Goal: Task Accomplishment & Management: Manage account settings

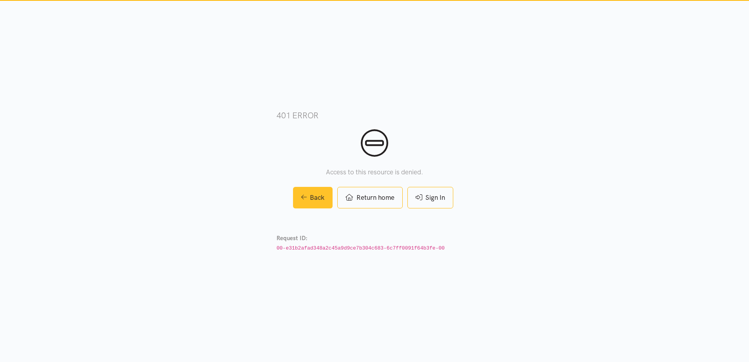
click at [311, 192] on link "Back" at bounding box center [313, 198] width 40 height 22
drag, startPoint x: 0, startPoint y: 0, endPoint x: 311, endPoint y: 192, distance: 365.5
click at [311, 192] on link "Back" at bounding box center [313, 198] width 40 height 22
drag, startPoint x: 0, startPoint y: 0, endPoint x: 311, endPoint y: 192, distance: 365.5
click at [311, 192] on link "Back" at bounding box center [313, 198] width 40 height 22
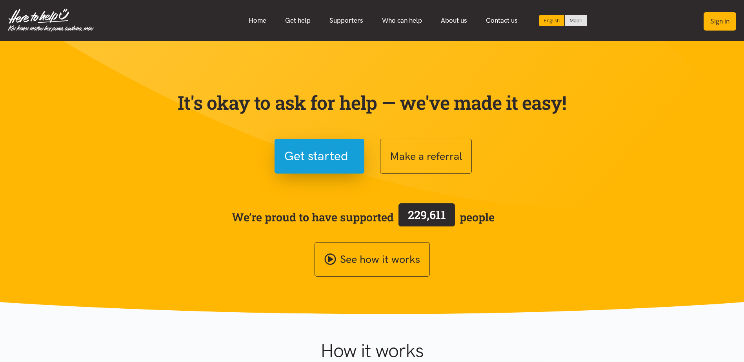
click at [723, 24] on button "Sign in" at bounding box center [719, 21] width 33 height 18
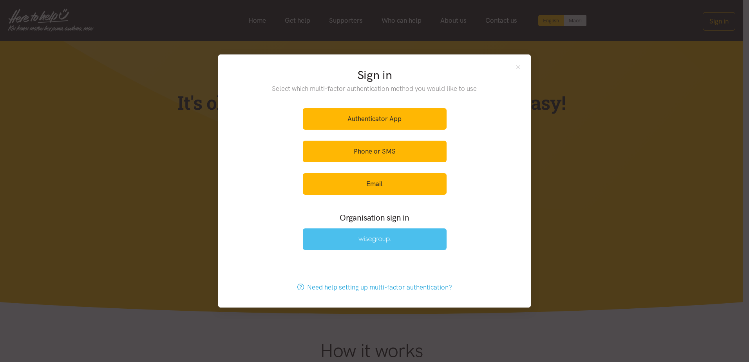
click at [369, 244] on link at bounding box center [375, 240] width 144 height 22
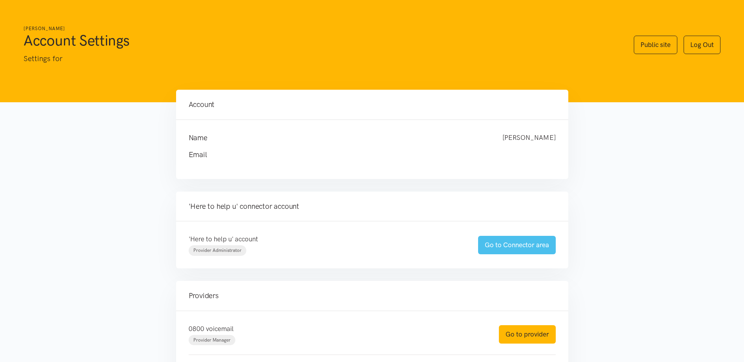
click at [538, 247] on link "Go to Connector area" at bounding box center [517, 245] width 78 height 18
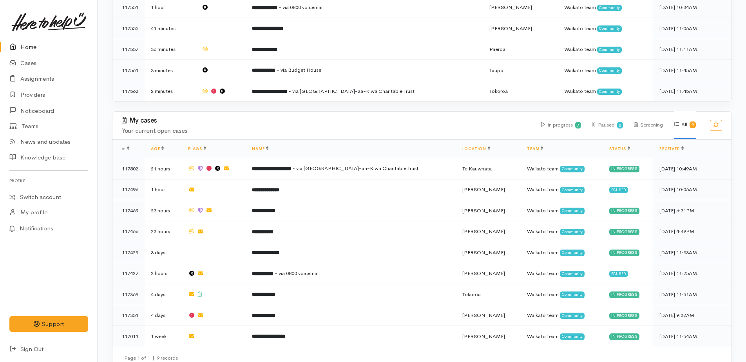
scroll to position [287, 0]
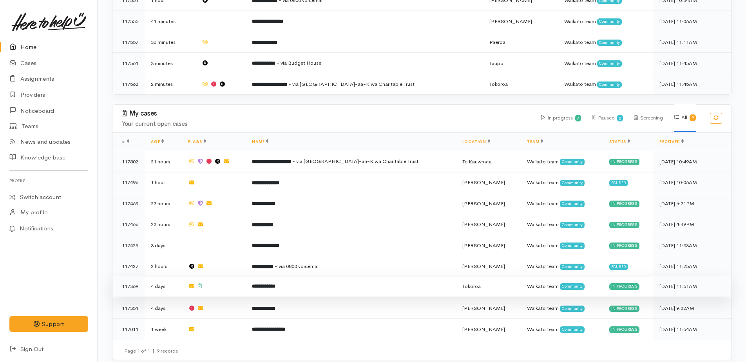
click at [276, 284] on b "**********" at bounding box center [264, 286] width 24 height 5
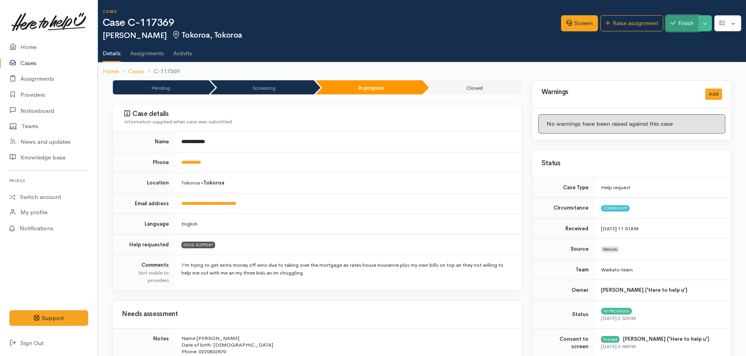
click at [691, 25] on button "Finish" at bounding box center [682, 23] width 33 height 16
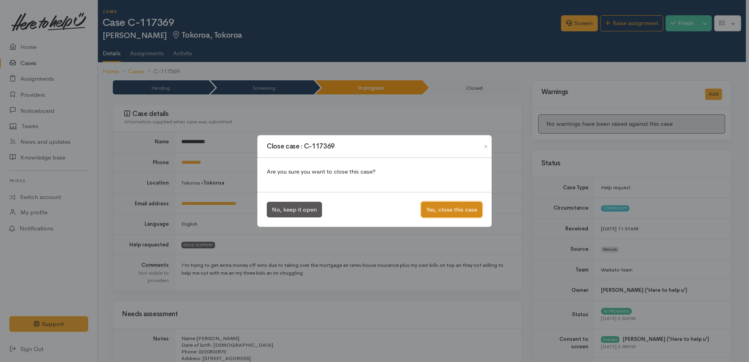
click at [456, 209] on button "Yes, close this case" at bounding box center [451, 210] width 61 height 16
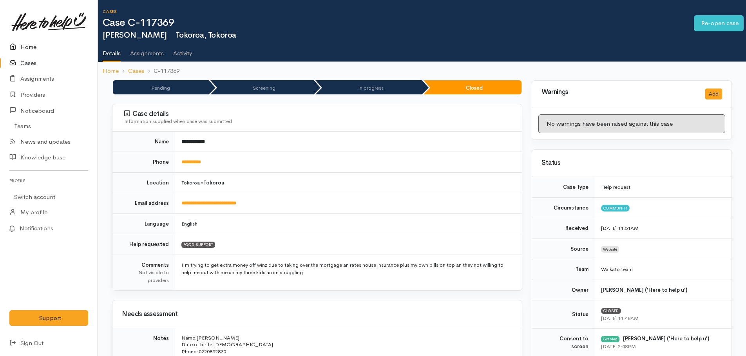
drag, startPoint x: 0, startPoint y: 0, endPoint x: 24, endPoint y: 46, distance: 51.7
click at [24, 46] on link "Home" at bounding box center [49, 47] width 98 height 16
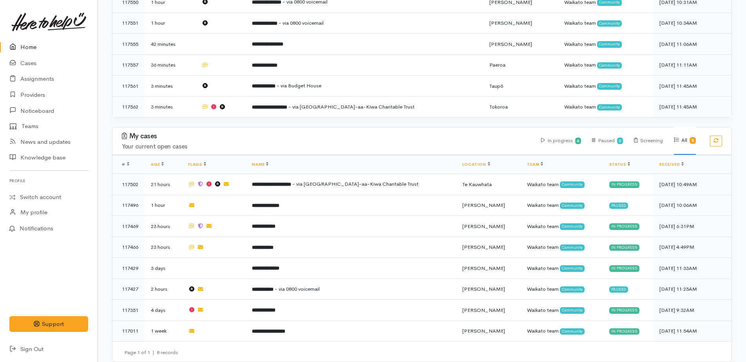
scroll to position [267, 0]
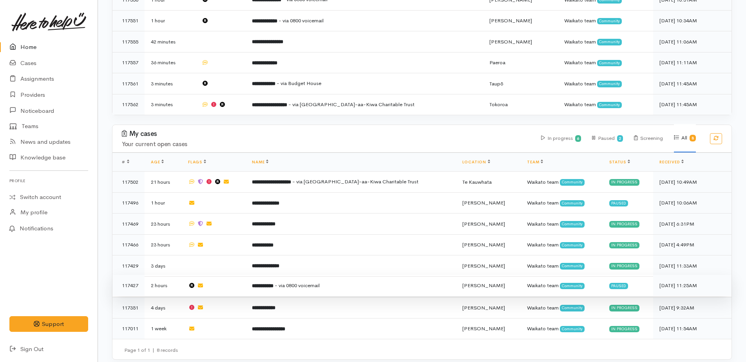
click at [312, 282] on span "- via 0800 voicemail" at bounding box center [297, 285] width 45 height 7
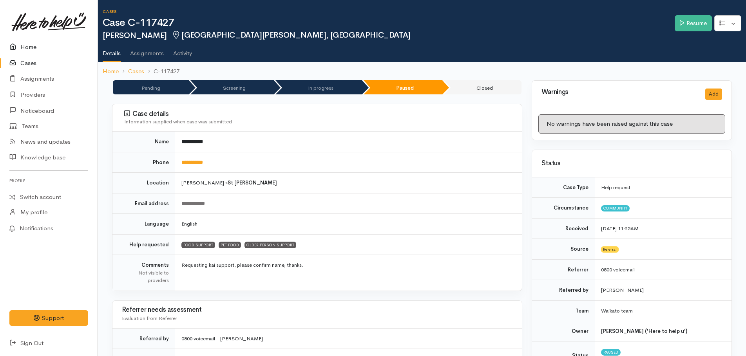
click at [25, 47] on link "Home" at bounding box center [49, 47] width 98 height 16
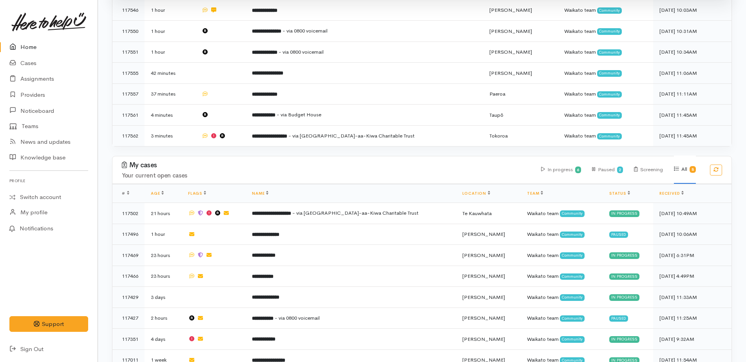
scroll to position [267, 0]
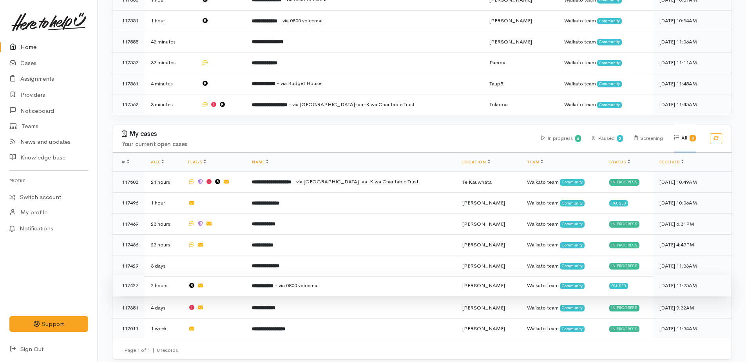
click at [274, 283] on b "**********" at bounding box center [263, 285] width 22 height 5
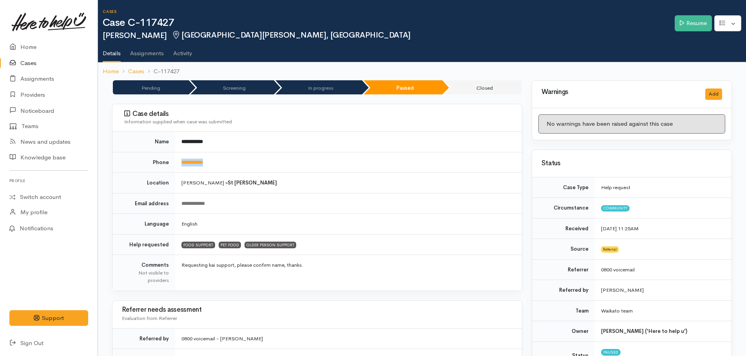
drag, startPoint x: 218, startPoint y: 161, endPoint x: 180, endPoint y: 161, distance: 38.4
click at [180, 161] on td "**********" at bounding box center [348, 162] width 347 height 21
copy link "**********"
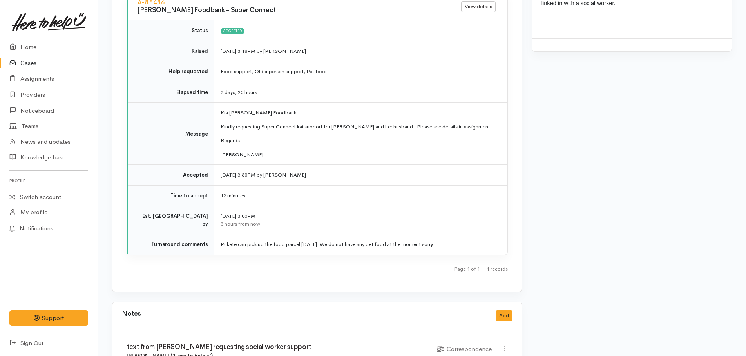
scroll to position [1137, 0]
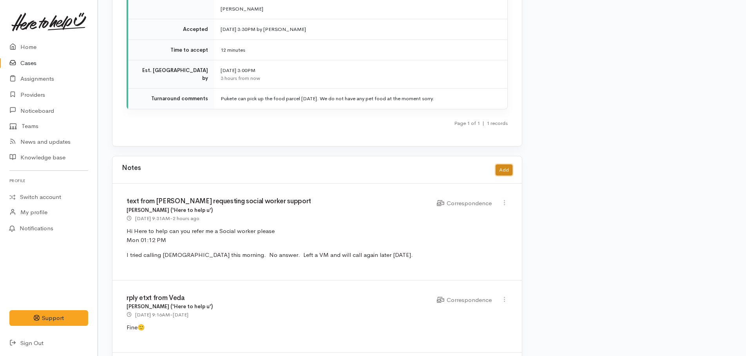
click at [503, 165] on button "Add" at bounding box center [504, 170] width 17 height 11
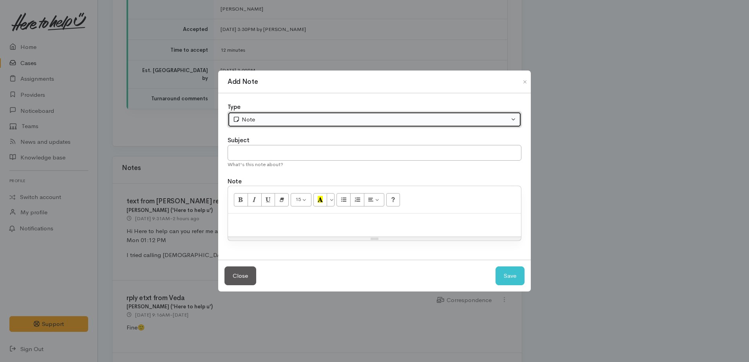
click at [275, 122] on div "Note" at bounding box center [371, 119] width 277 height 9
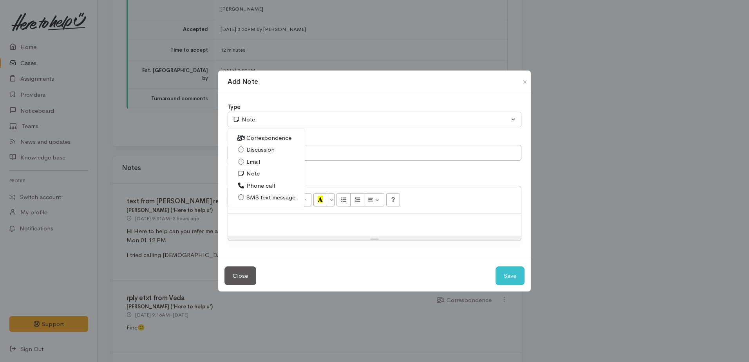
click at [252, 182] on span "Phone call" at bounding box center [261, 185] width 29 height 9
select select "3"
click at [258, 218] on p at bounding box center [374, 222] width 285 height 9
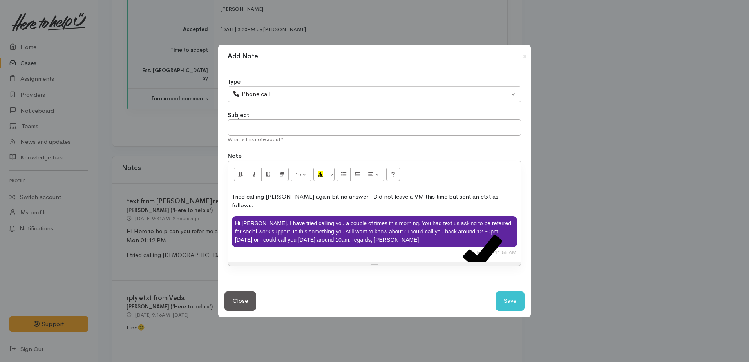
drag, startPoint x: 300, startPoint y: 199, endPoint x: 307, endPoint y: 198, distance: 6.4
click at [302, 199] on p "Tried calling Veda again bit no answer. Did not leave a VM this time but sent a…" at bounding box center [374, 201] width 285 height 18
click at [517, 292] on button "Save" at bounding box center [510, 301] width 29 height 19
select select "1"
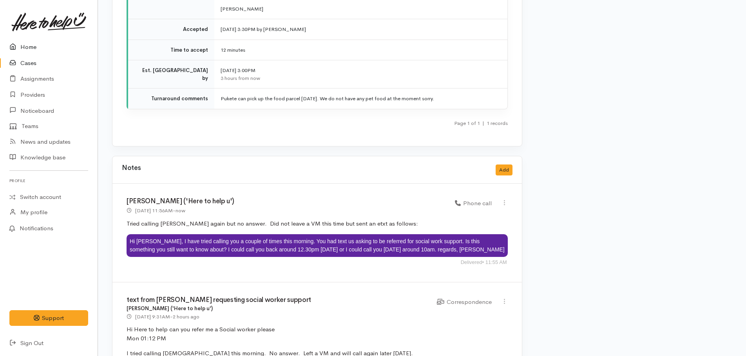
click at [18, 49] on icon at bounding box center [14, 47] width 11 height 10
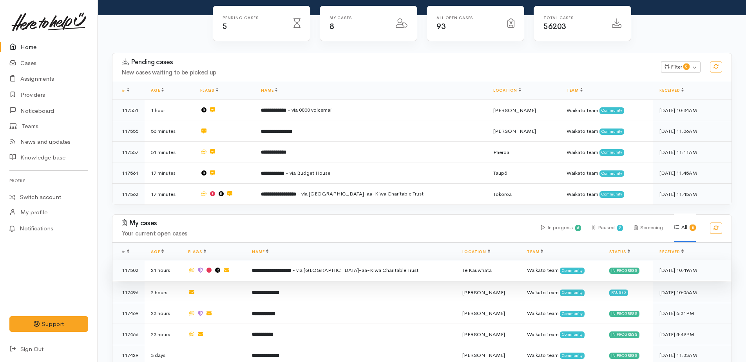
scroll to position [157, 0]
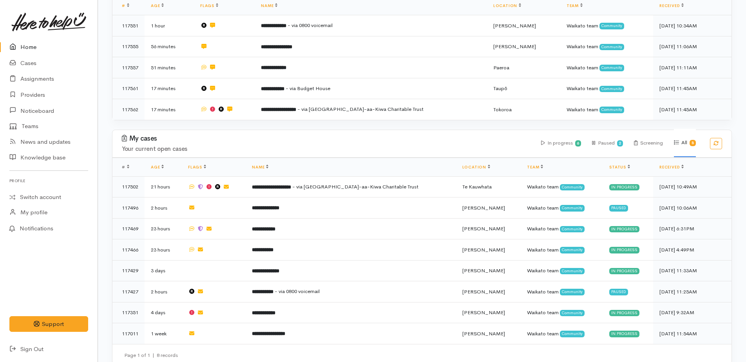
click at [20, 48] on icon at bounding box center [14, 47] width 11 height 10
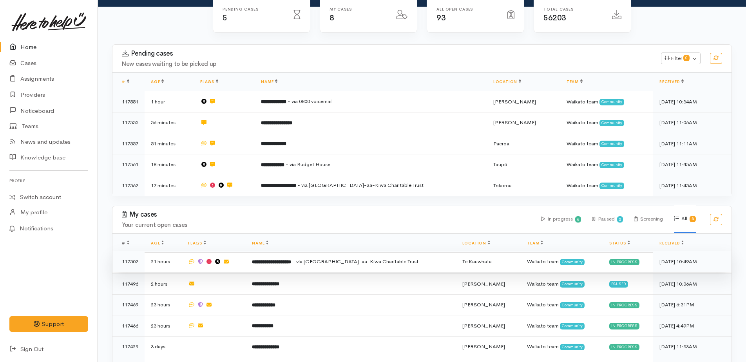
scroll to position [163, 0]
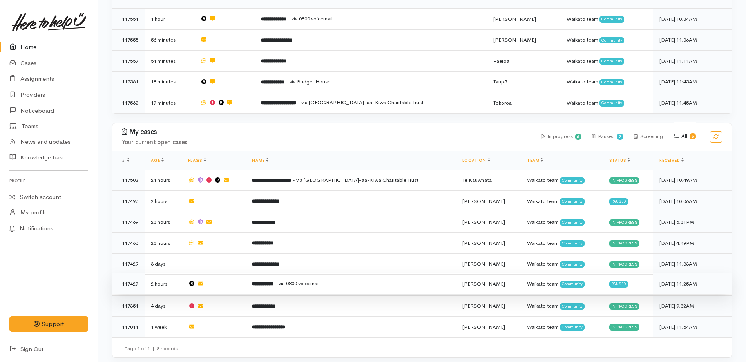
click at [274, 281] on b "**********" at bounding box center [263, 283] width 22 height 5
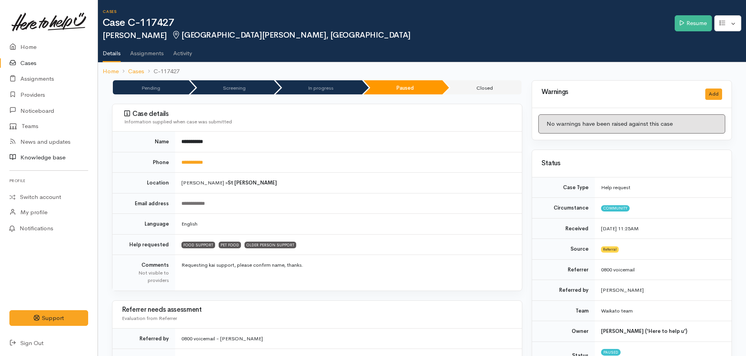
click at [36, 159] on link "Knowledge base" at bounding box center [49, 158] width 98 height 16
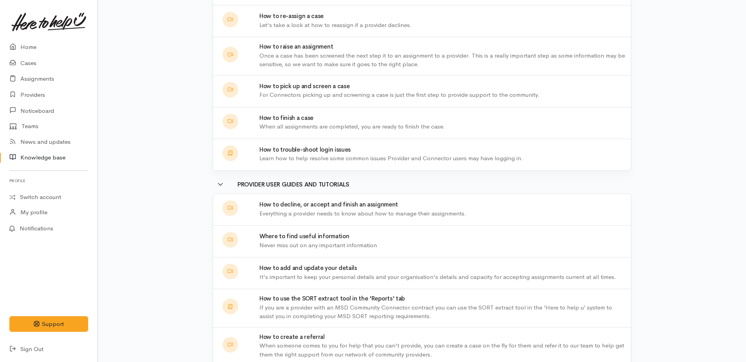
scroll to position [301, 0]
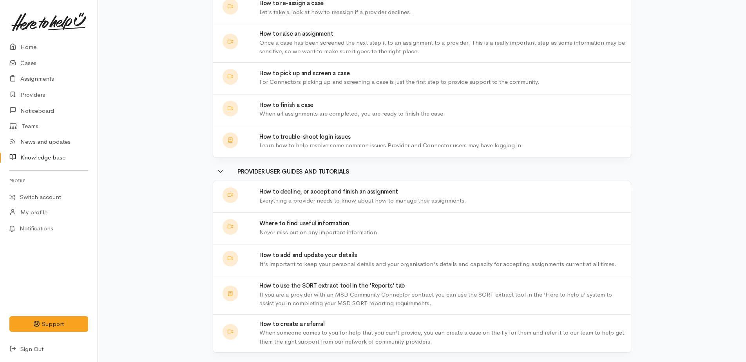
click at [234, 332] on div at bounding box center [231, 332] width 16 height 16
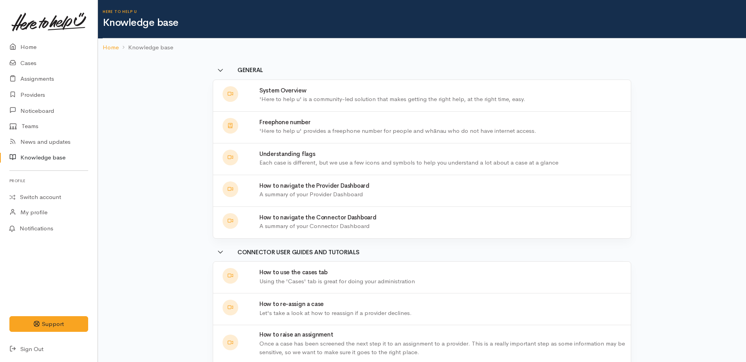
scroll to position [301, 0]
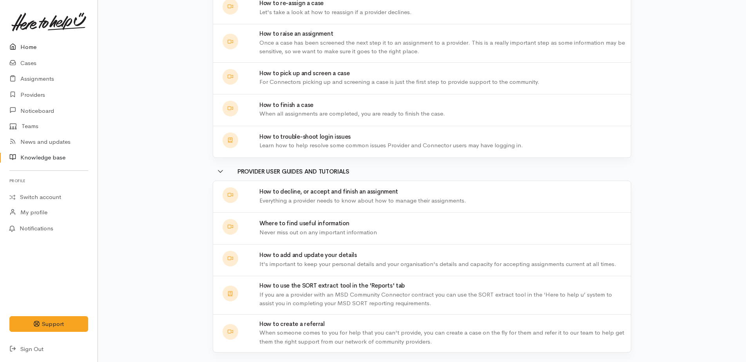
click at [29, 45] on link "Home" at bounding box center [49, 47] width 98 height 16
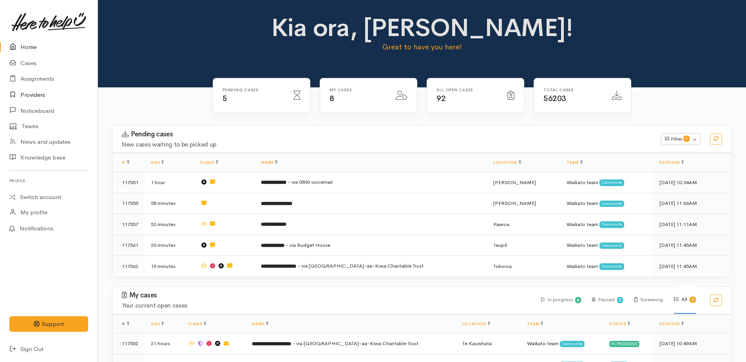
click at [27, 94] on link "Providers" at bounding box center [49, 95] width 98 height 16
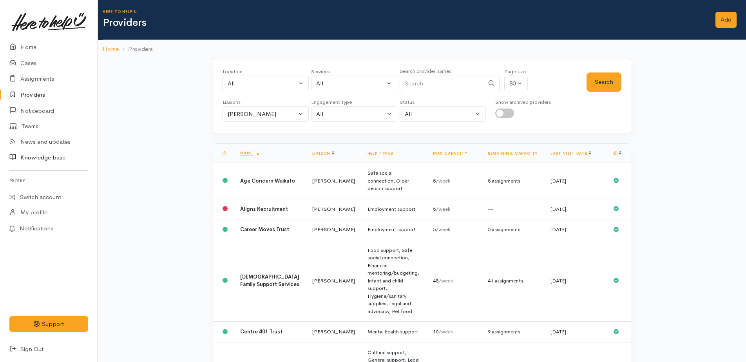
click at [27, 162] on link "Knowledge base" at bounding box center [49, 158] width 98 height 16
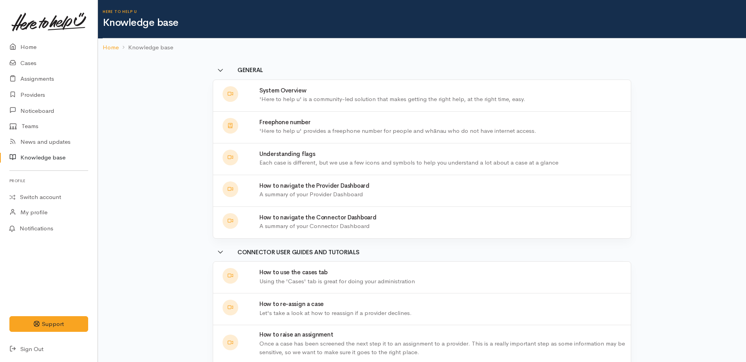
click at [33, 160] on link "Knowledge base" at bounding box center [49, 158] width 98 height 16
click at [32, 196] on link "Switch account" at bounding box center [49, 197] width 98 height 15
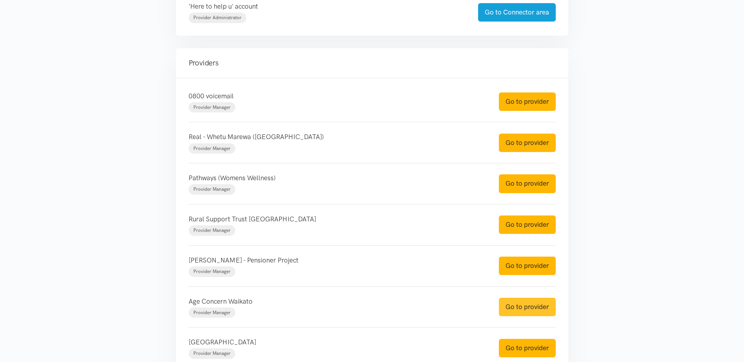
scroll to position [274, 0]
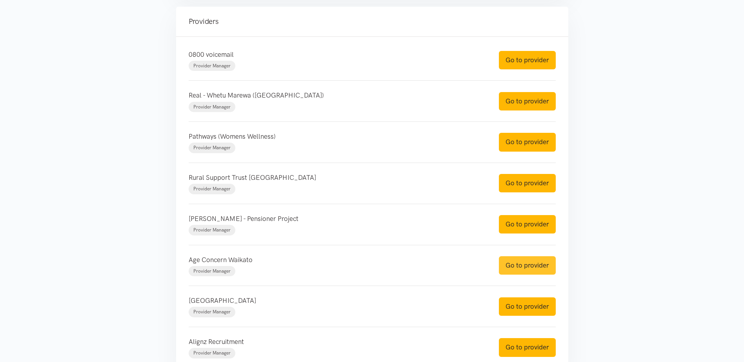
click at [520, 268] on link "Go to provider" at bounding box center [527, 265] width 57 height 18
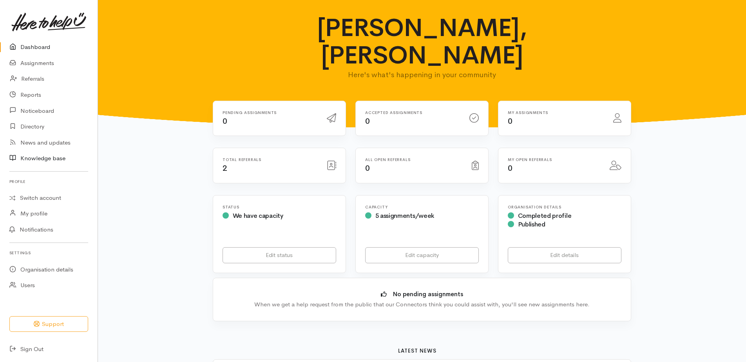
click at [40, 160] on link "Knowledge base" at bounding box center [49, 159] width 98 height 16
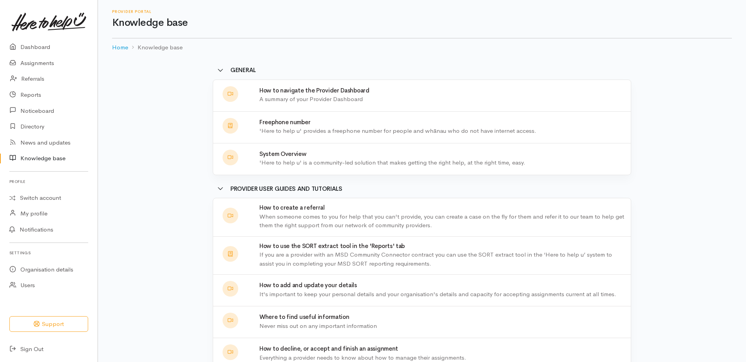
scroll to position [39, 0]
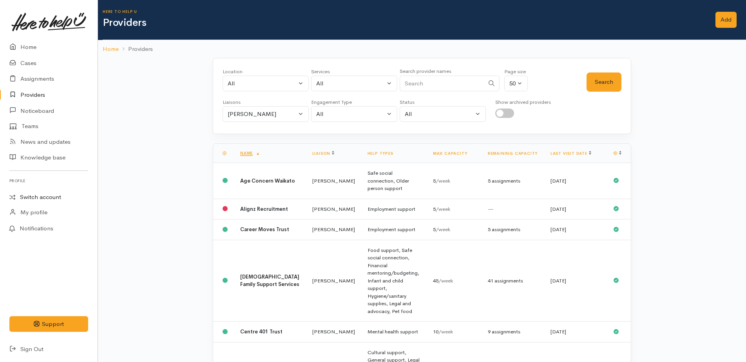
click at [44, 196] on link "Switch account" at bounding box center [49, 197] width 98 height 15
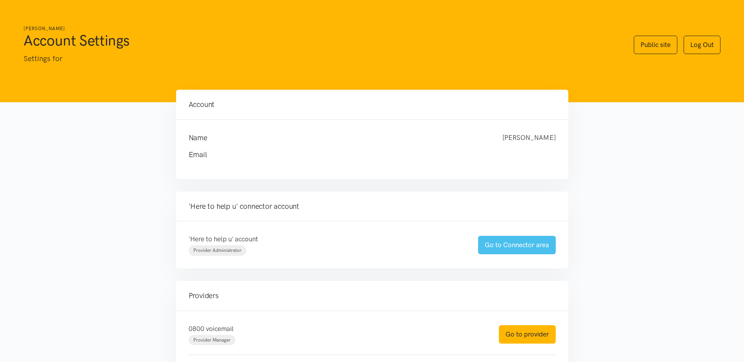
click at [509, 247] on link "Go to Connector area" at bounding box center [517, 245] width 78 height 18
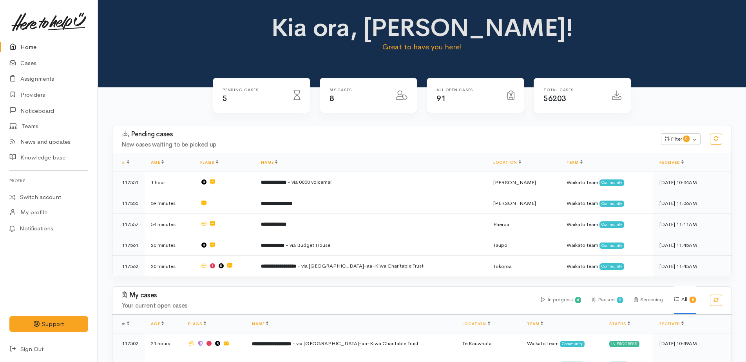
click at [28, 47] on link "Home" at bounding box center [49, 47] width 98 height 16
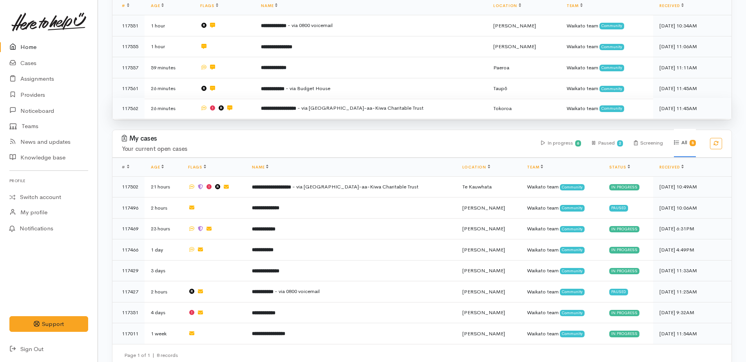
scroll to position [163, 0]
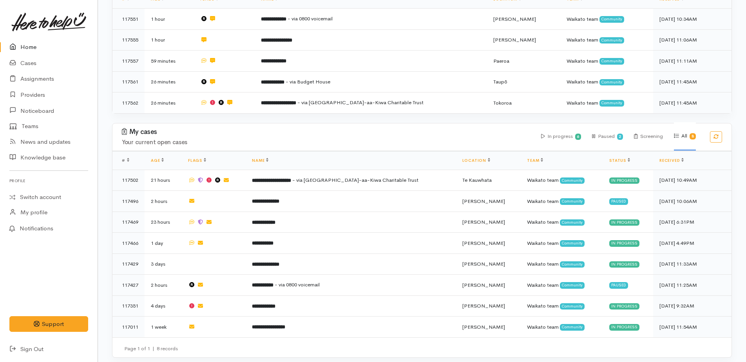
click at [37, 47] on link "Home" at bounding box center [49, 47] width 98 height 16
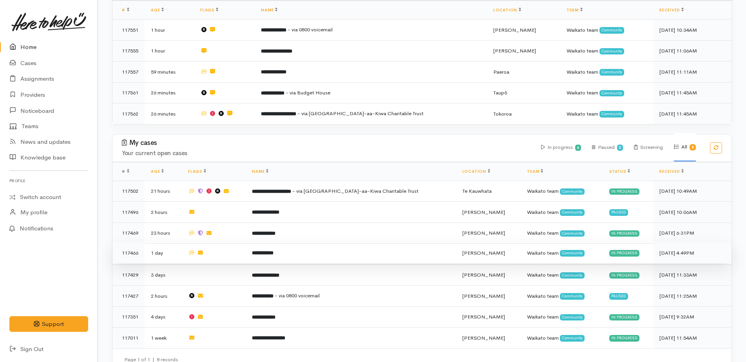
scroll to position [163, 0]
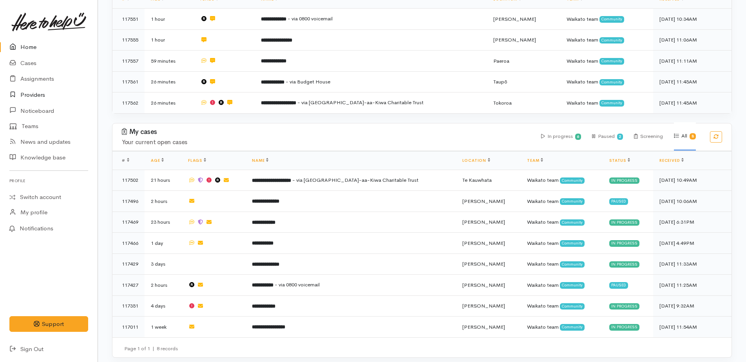
click at [29, 92] on link "Providers" at bounding box center [49, 95] width 98 height 16
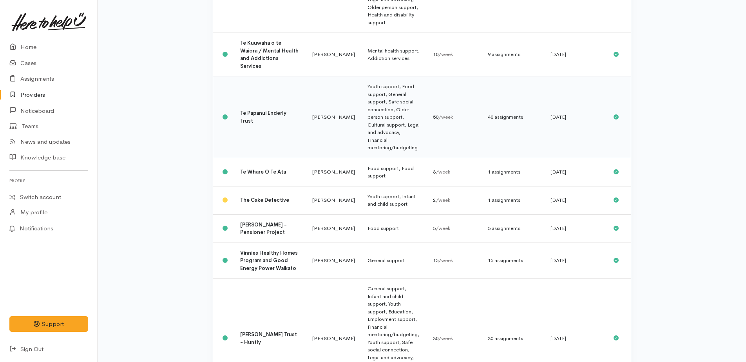
scroll to position [1138, 0]
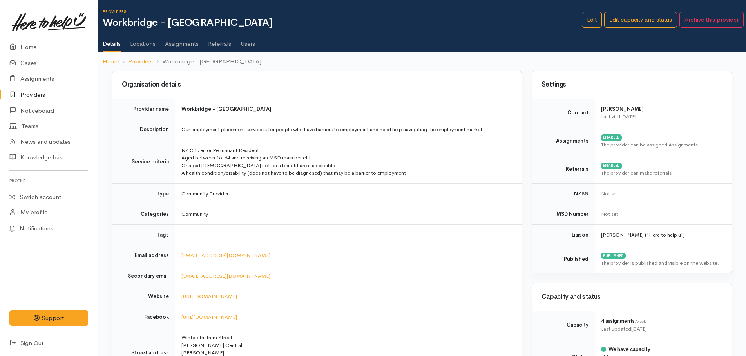
click at [183, 40] on link "Assignments" at bounding box center [182, 41] width 34 height 22
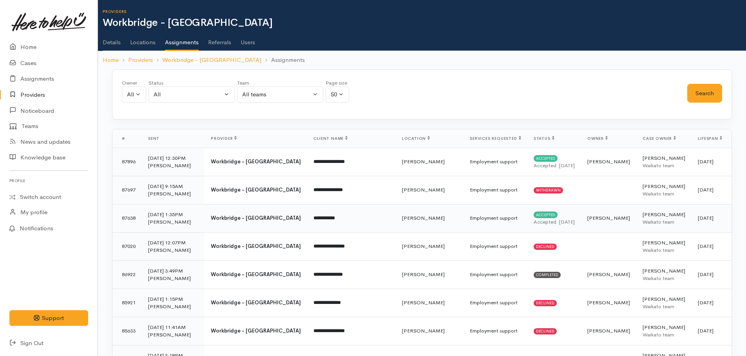
click at [128, 218] on td "87638" at bounding box center [126, 218] width 29 height 28
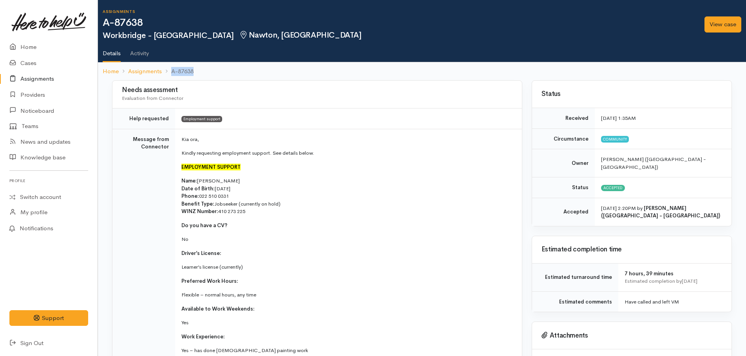
drag, startPoint x: 202, startPoint y: 69, endPoint x: 193, endPoint y: 71, distance: 9.2
click at [193, 71] on ol "Home Assignments A-87638" at bounding box center [422, 71] width 639 height 18
drag, startPoint x: 193, startPoint y: 71, endPoint x: 188, endPoint y: 73, distance: 5.0
copy li "A-87638"
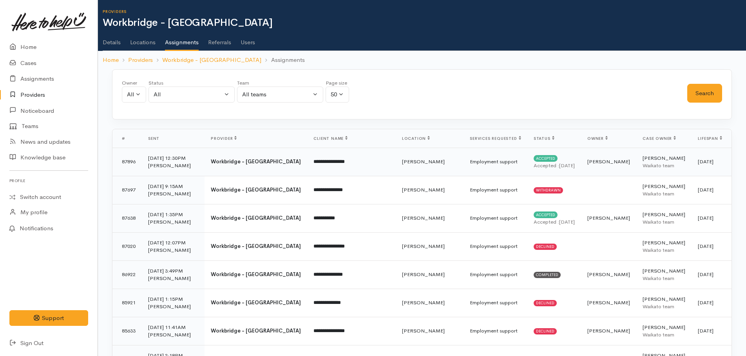
click at [464, 160] on td "Employment support" at bounding box center [496, 162] width 64 height 28
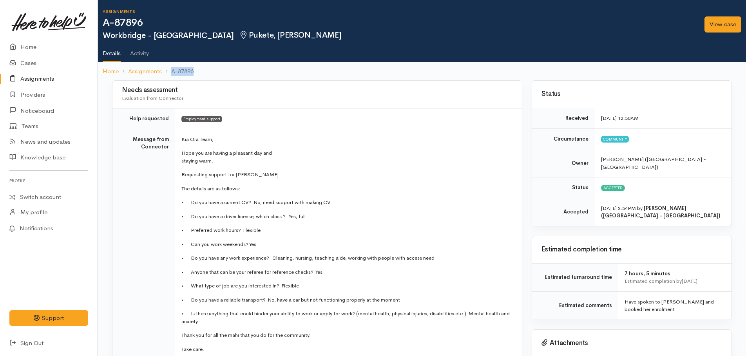
drag, startPoint x: 200, startPoint y: 69, endPoint x: 194, endPoint y: 70, distance: 6.8
click at [194, 70] on ol "Home Assignments A-87896" at bounding box center [422, 71] width 639 height 18
copy li "A-87896"
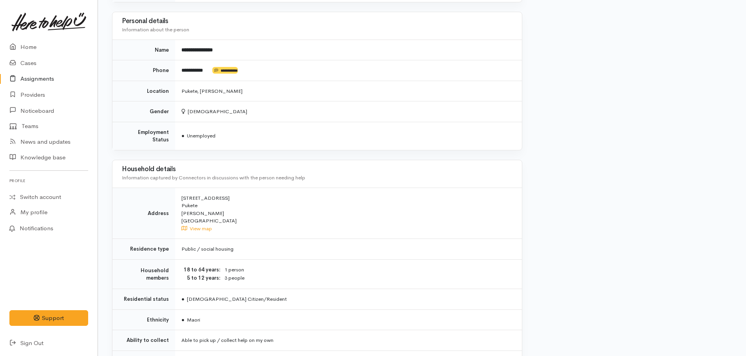
scroll to position [510, 0]
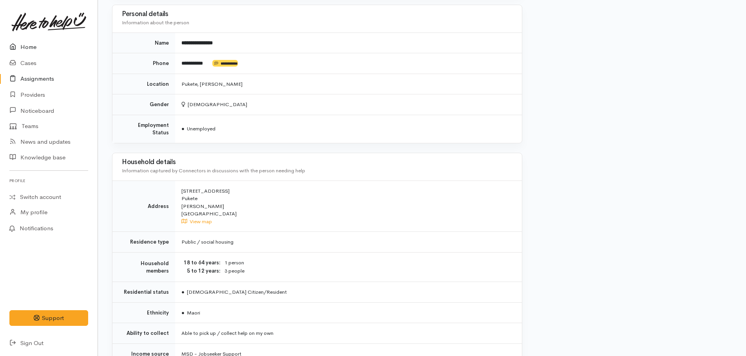
click at [27, 45] on link "Home" at bounding box center [49, 47] width 98 height 16
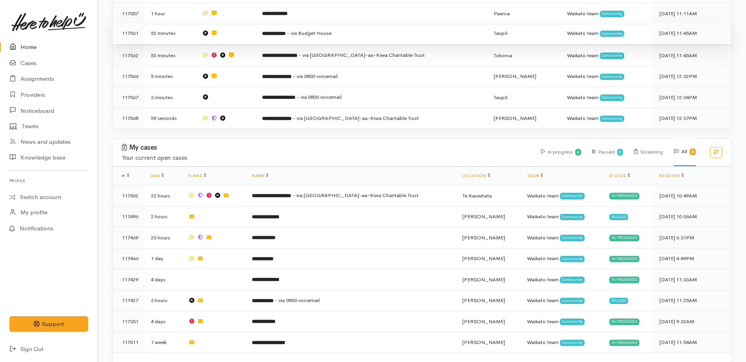
scroll to position [225, 0]
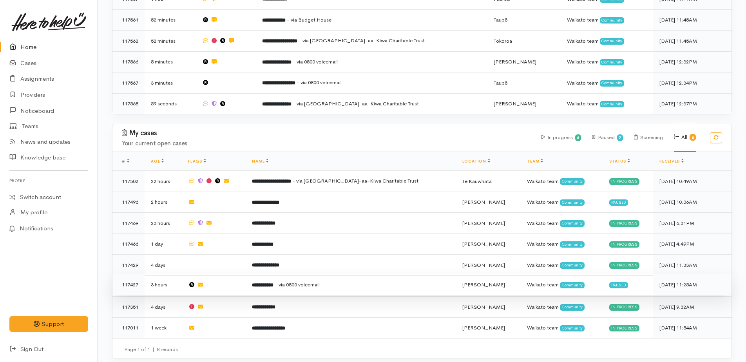
click at [292, 281] on span "- via 0800 voicemail" at bounding box center [297, 284] width 45 height 7
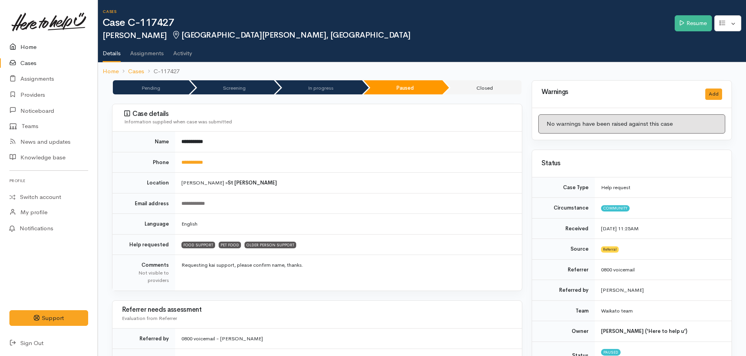
click at [27, 48] on link "Home" at bounding box center [49, 47] width 98 height 16
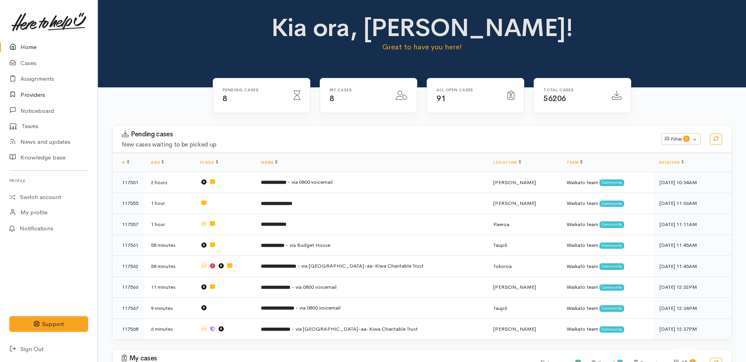
click at [25, 95] on link "Providers" at bounding box center [49, 95] width 98 height 16
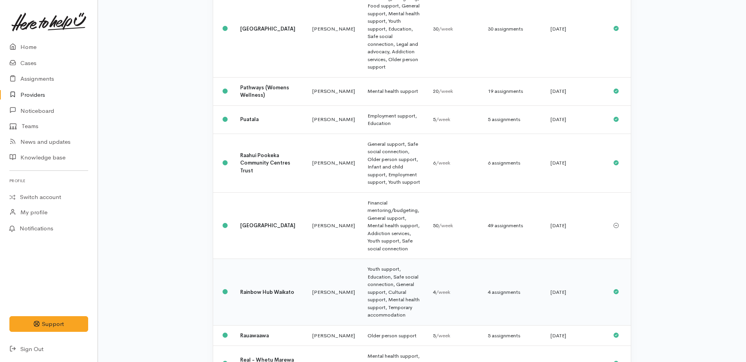
scroll to position [588, 0]
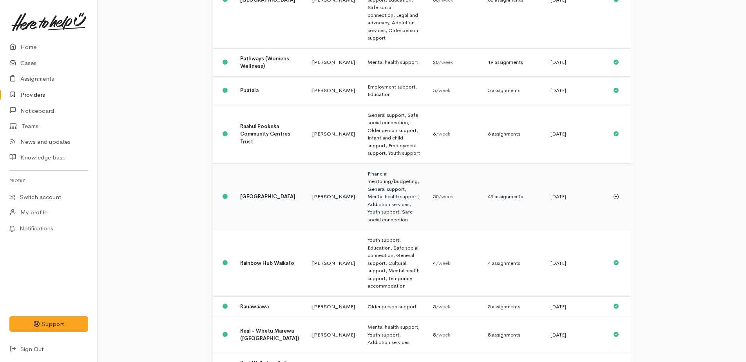
click at [250, 193] on b "[GEOGRAPHIC_DATA]" at bounding box center [267, 196] width 55 height 7
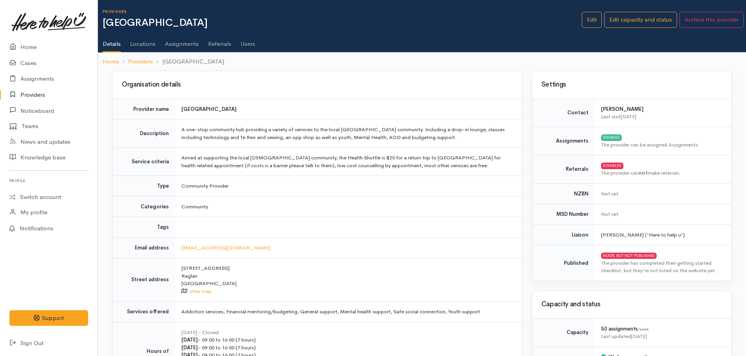
click at [171, 44] on link "Assignments" at bounding box center [182, 41] width 34 height 22
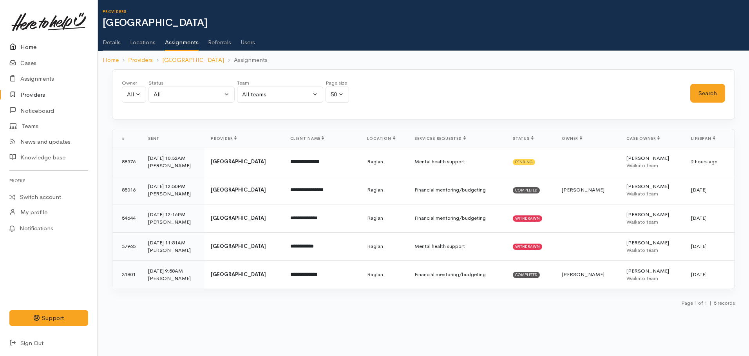
click at [27, 45] on link "Home" at bounding box center [49, 47] width 98 height 16
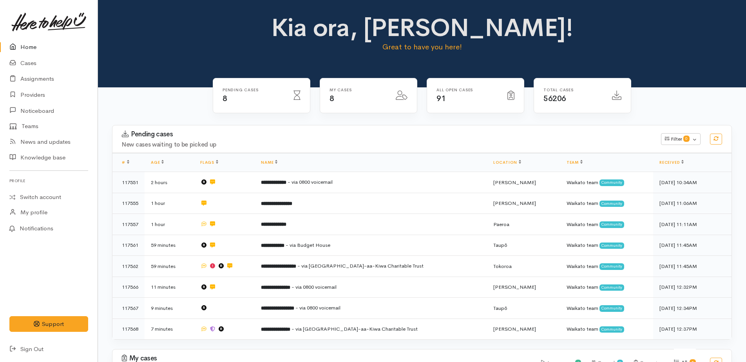
click at [27, 45] on link "Home" at bounding box center [49, 47] width 98 height 16
